Goal: Information Seeking & Learning: Learn about a topic

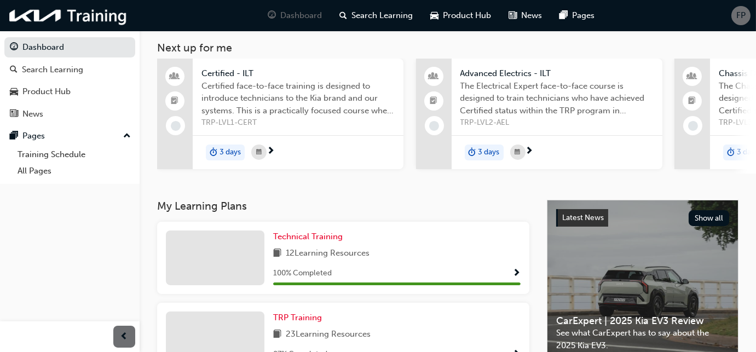
scroll to position [99, 0]
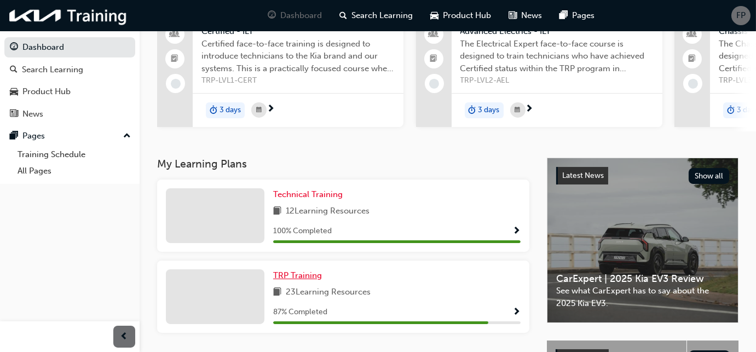
click at [290, 276] on span "TRP Training" at bounding box center [297, 275] width 49 height 10
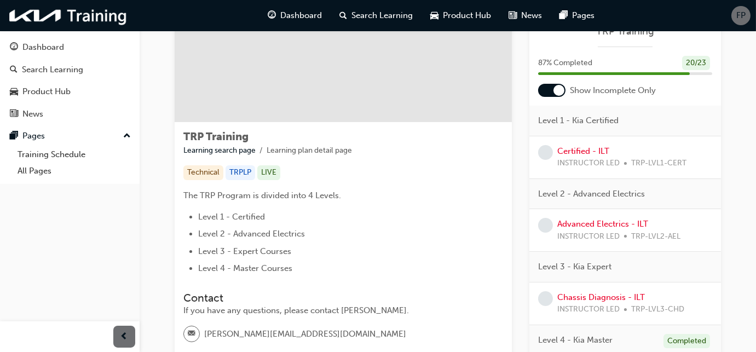
scroll to position [93, 0]
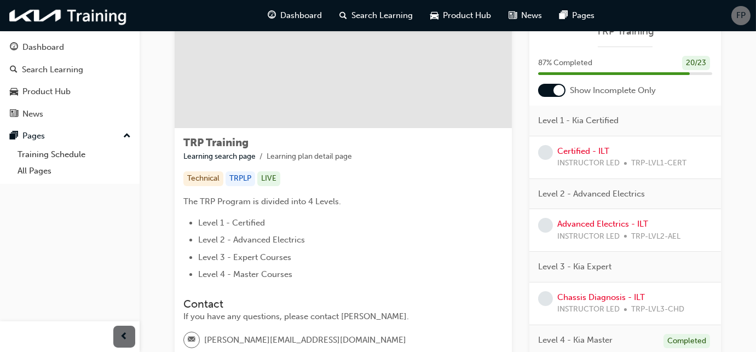
click at [547, 93] on div at bounding box center [551, 90] width 27 height 13
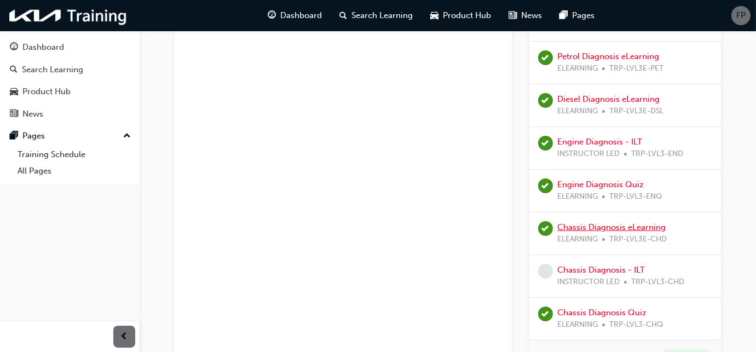
scroll to position [640, 0]
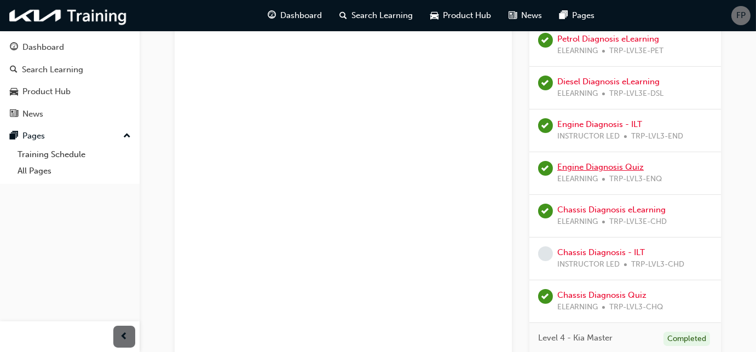
click at [550, 167] on link "Engine Diagnosis Quiz" at bounding box center [600, 167] width 86 height 10
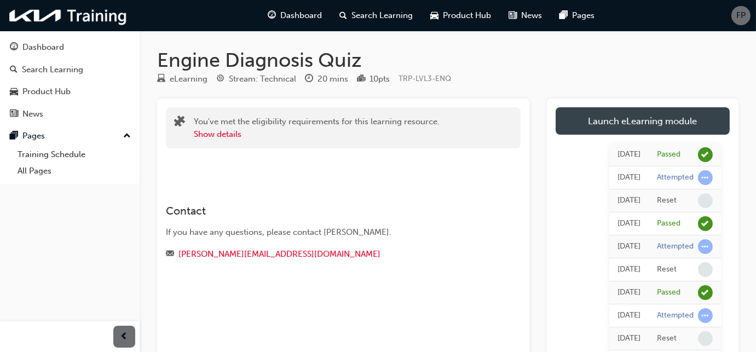
click at [550, 123] on link "Launch eLearning module" at bounding box center [642, 120] width 174 height 27
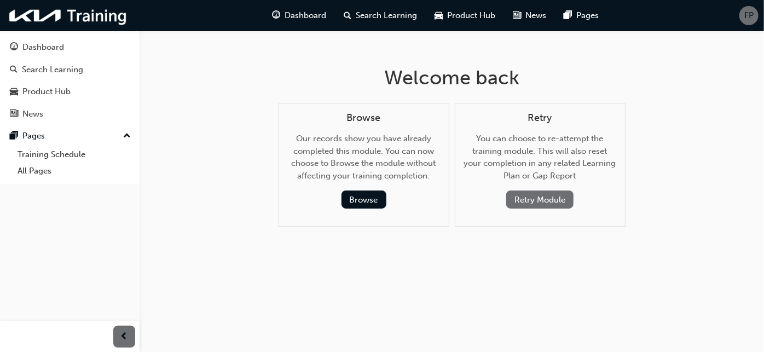
click at [545, 196] on button "Retry Module" at bounding box center [539, 199] width 67 height 18
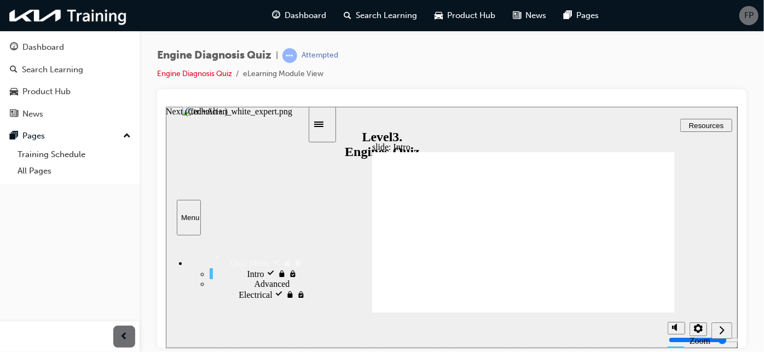
click at [550, 330] on icon "Next (Ctrl+Alt+Period)" at bounding box center [720, 329] width 5 height 10
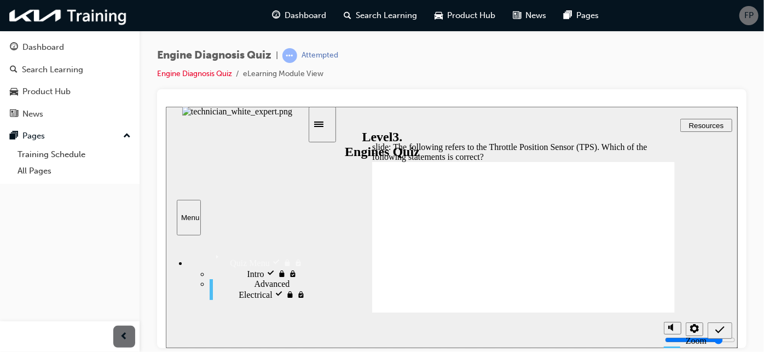
radio input "true"
click at [550, 330] on icon "Submit (Ctrl+Alt+S)" at bounding box center [719, 329] width 9 height 7
radio input "true"
click at [550, 329] on icon "Submit (Ctrl+Alt+S)" at bounding box center [719, 329] width 9 height 7
radio input "true"
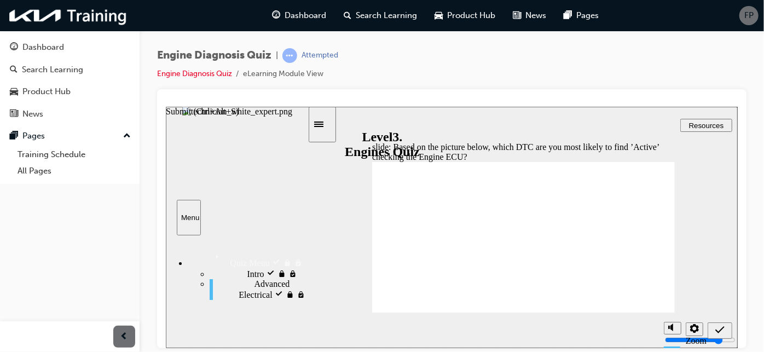
click at [550, 330] on icon "Submit (Ctrl+Alt+S)" at bounding box center [719, 329] width 9 height 10
radio input "true"
click at [550, 326] on icon "Submit (Ctrl+Alt+S)" at bounding box center [719, 329] width 9 height 10
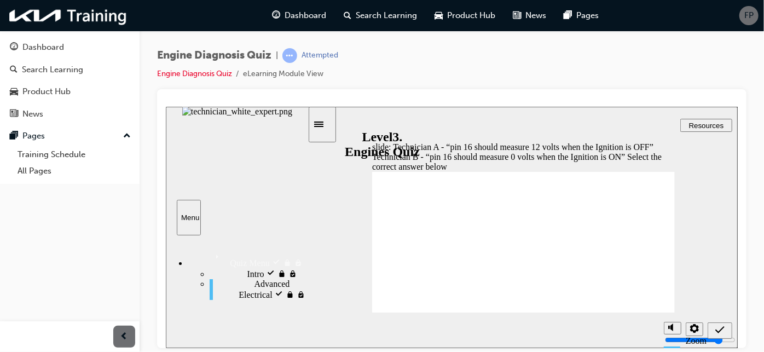
radio input "true"
click at [550, 330] on icon "Submit (Ctrl+Alt+S)" at bounding box center [719, 329] width 9 height 10
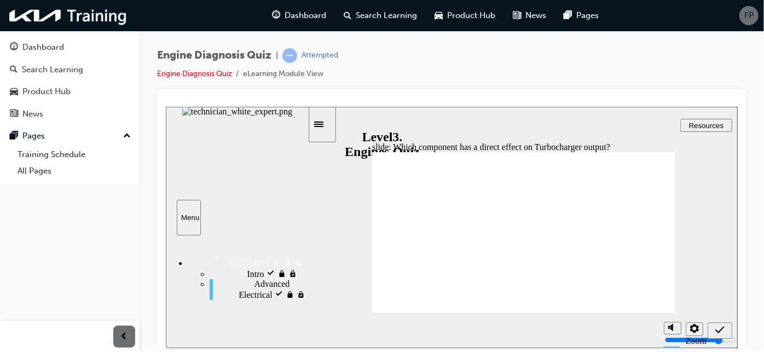
radio input "true"
click at [550, 329] on icon "Submit (Ctrl+Alt+S)" at bounding box center [719, 329] width 9 height 10
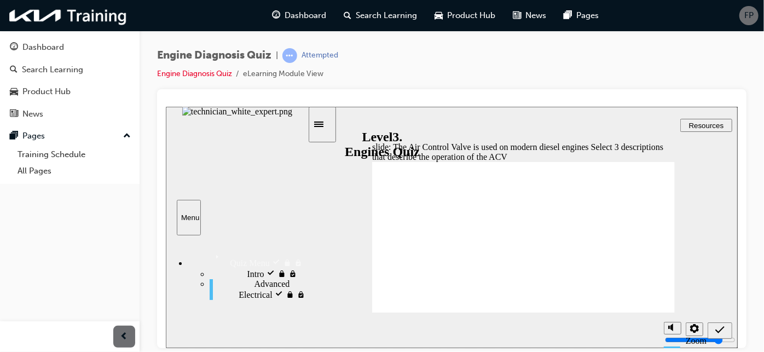
checkbox input "true"
click at [550, 327] on icon "Submit (Ctrl+Alt+S)" at bounding box center [719, 329] width 9 height 10
drag, startPoint x: 584, startPoint y: 222, endPoint x: 572, endPoint y: 179, distance: 44.0
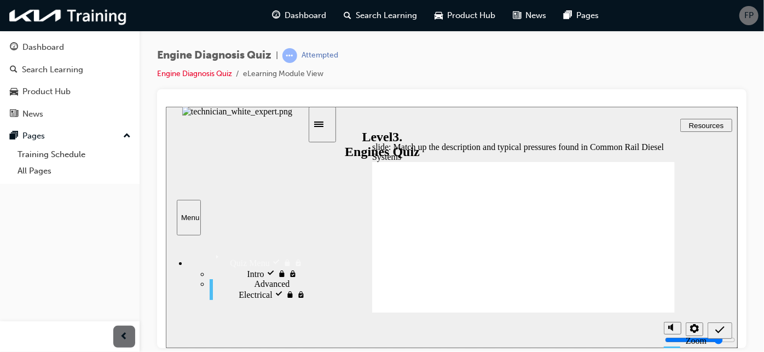
drag, startPoint x: 584, startPoint y: 220, endPoint x: 578, endPoint y: 200, distance: 21.5
drag, startPoint x: 600, startPoint y: 205, endPoint x: 592, endPoint y: 205, distance: 8.2
drag, startPoint x: 605, startPoint y: 221, endPoint x: 593, endPoint y: 222, distance: 11.5
click at [550, 331] on icon "Submit (Ctrl+Alt+S)" at bounding box center [719, 329] width 9 height 10
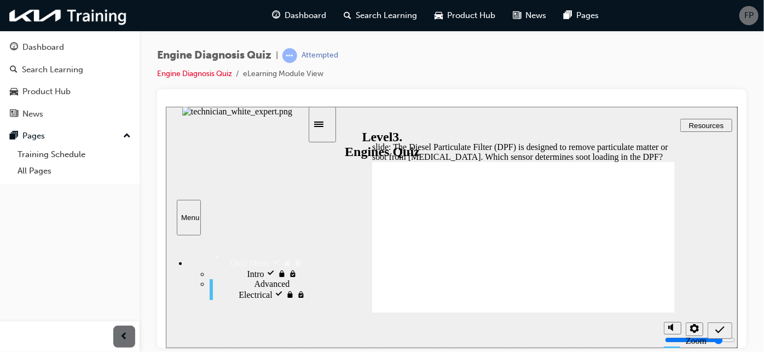
radio input "true"
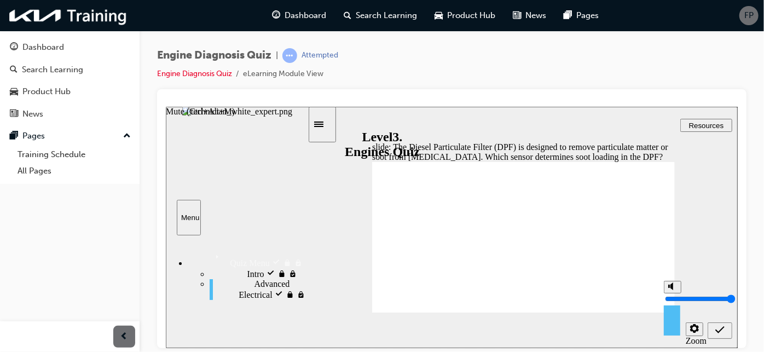
drag, startPoint x: 672, startPoint y: 287, endPoint x: 673, endPoint y: 268, distance: 18.6
type input "10"
click at [550, 294] on input "volume" at bounding box center [699, 298] width 71 height 9
click at [550, 327] on icon "Submit (Ctrl+Alt+S)" at bounding box center [719, 329] width 9 height 7
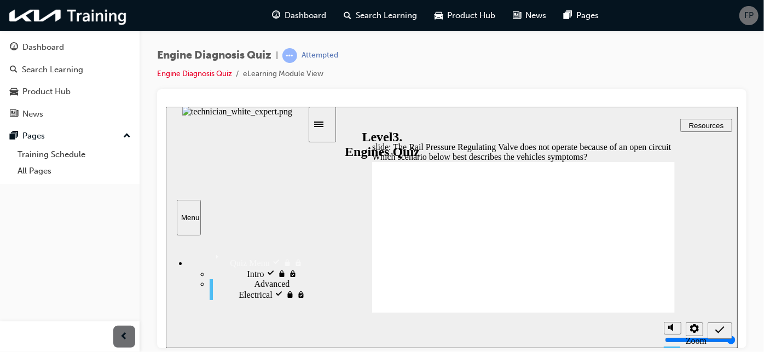
radio input "true"
click at [550, 332] on icon "Submit (Ctrl+Alt+S)" at bounding box center [719, 329] width 9 height 10
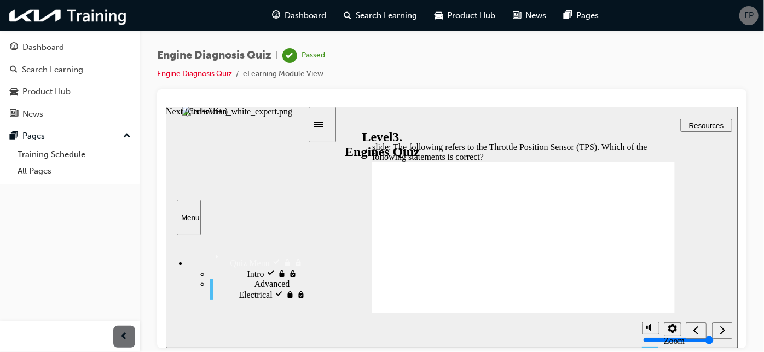
click at [550, 330] on div "Next (Ctrl+Alt+Period)" at bounding box center [722, 329] width 12 height 11
click at [550, 329] on icon "Next (Ctrl+Alt+Period)" at bounding box center [721, 329] width 5 height 8
click at [550, 329] on icon "Next (Ctrl+Alt+Period)" at bounding box center [721, 329] width 5 height 10
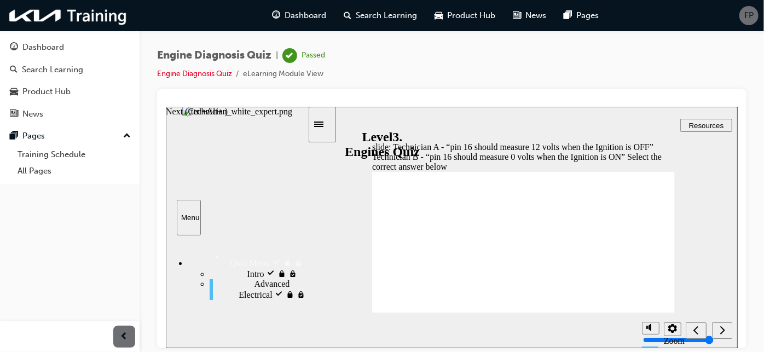
click at [550, 329] on icon "Next (Ctrl+Alt+Period)" at bounding box center [721, 329] width 5 height 10
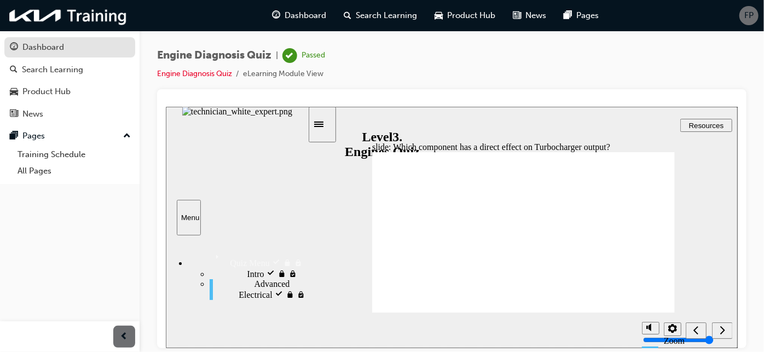
click at [63, 50] on div "Dashboard" at bounding box center [43, 47] width 42 height 13
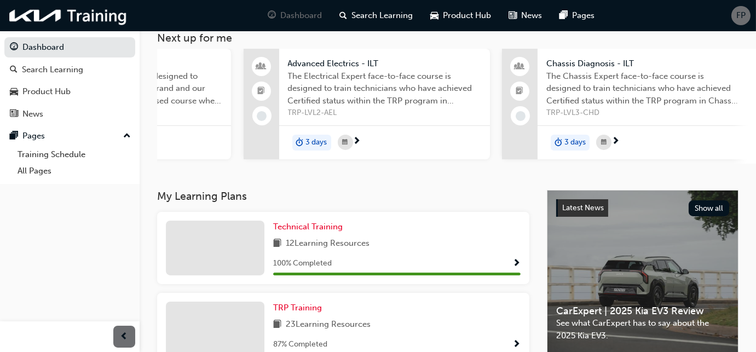
scroll to position [49, 0]
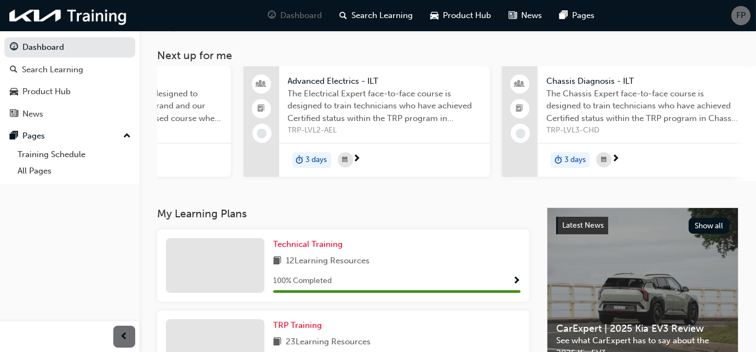
click at [550, 102] on span "The Chassis Expert face-to-face course is designed to train technicians who hav…" at bounding box center [642, 106] width 193 height 37
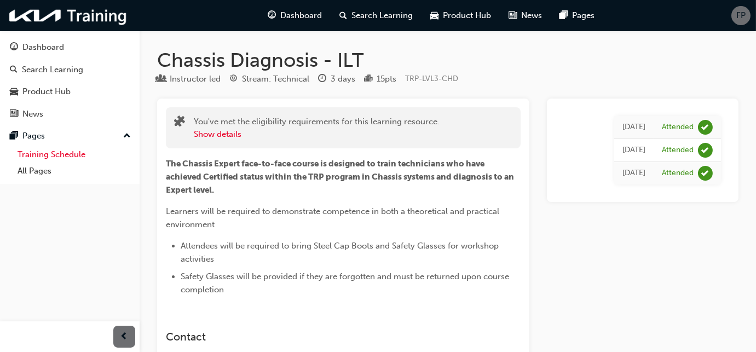
click at [67, 154] on link "Training Schedule" at bounding box center [74, 154] width 122 height 17
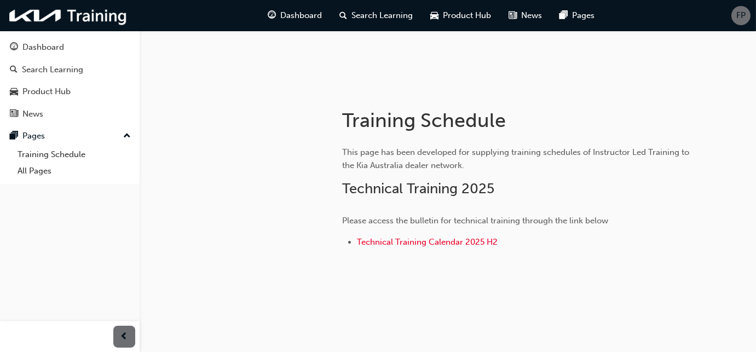
scroll to position [154, 0]
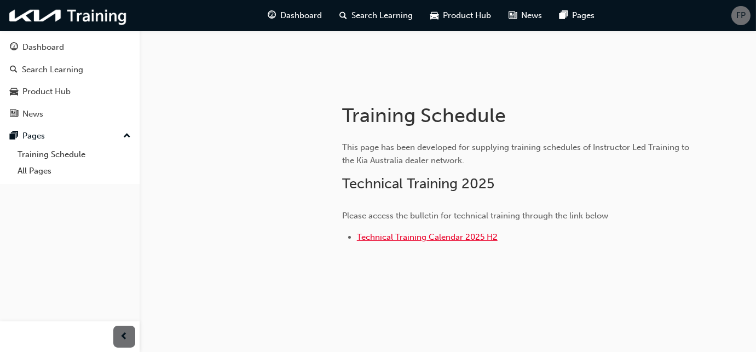
click at [460, 237] on span "Technical Training Calendar 2025 H2" at bounding box center [427, 237] width 141 height 10
